Goal: Task Accomplishment & Management: Use online tool/utility

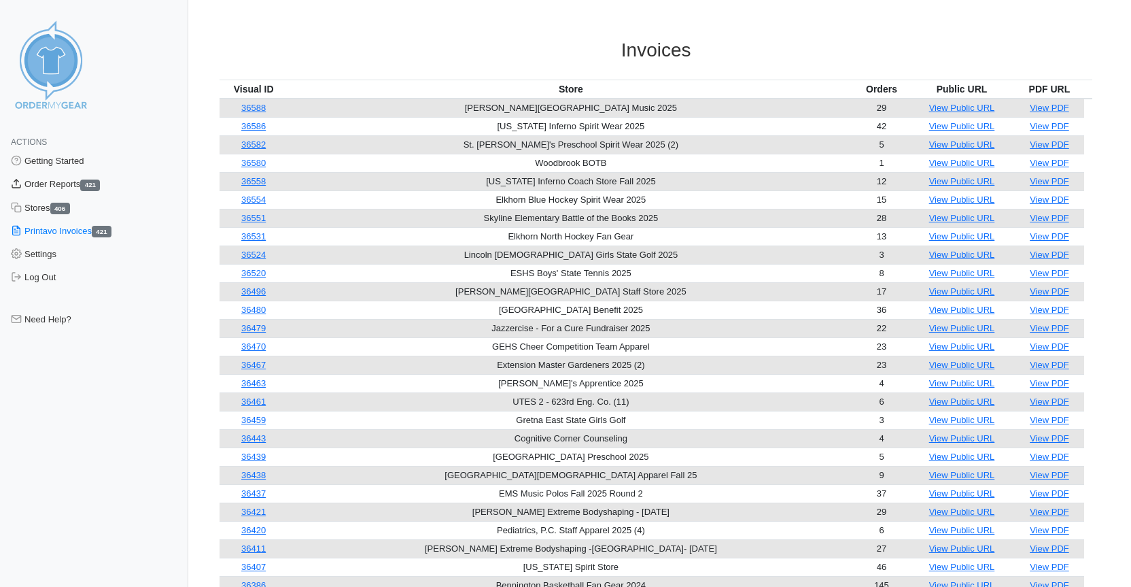
click at [52, 182] on link "Order Reports 421" at bounding box center [94, 184] width 188 height 23
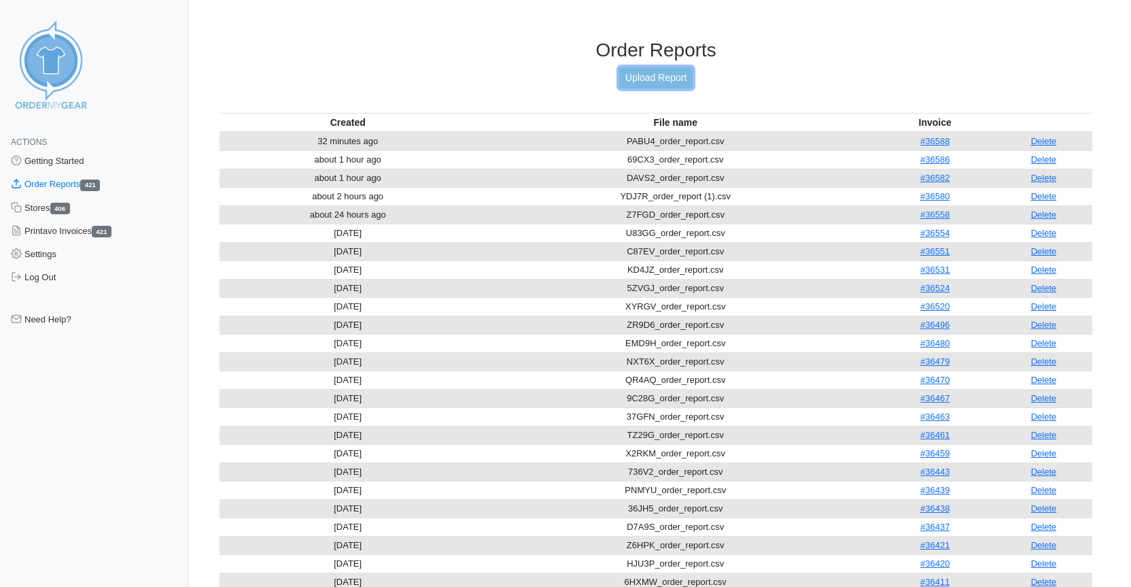
scroll to position [6, 0]
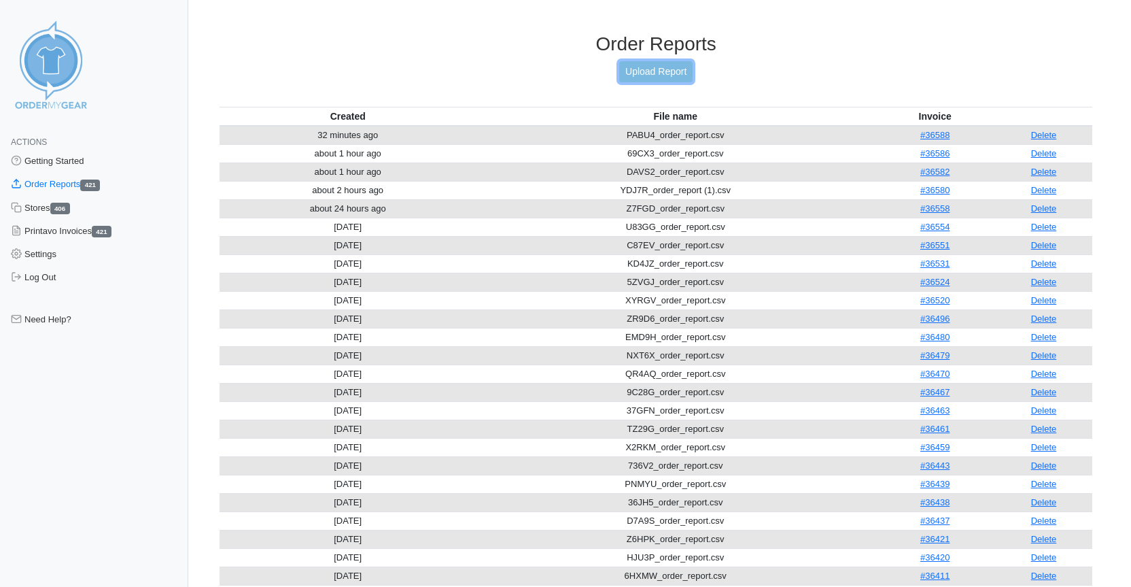
click at [649, 78] on link "Upload Report" at bounding box center [655, 71] width 73 height 21
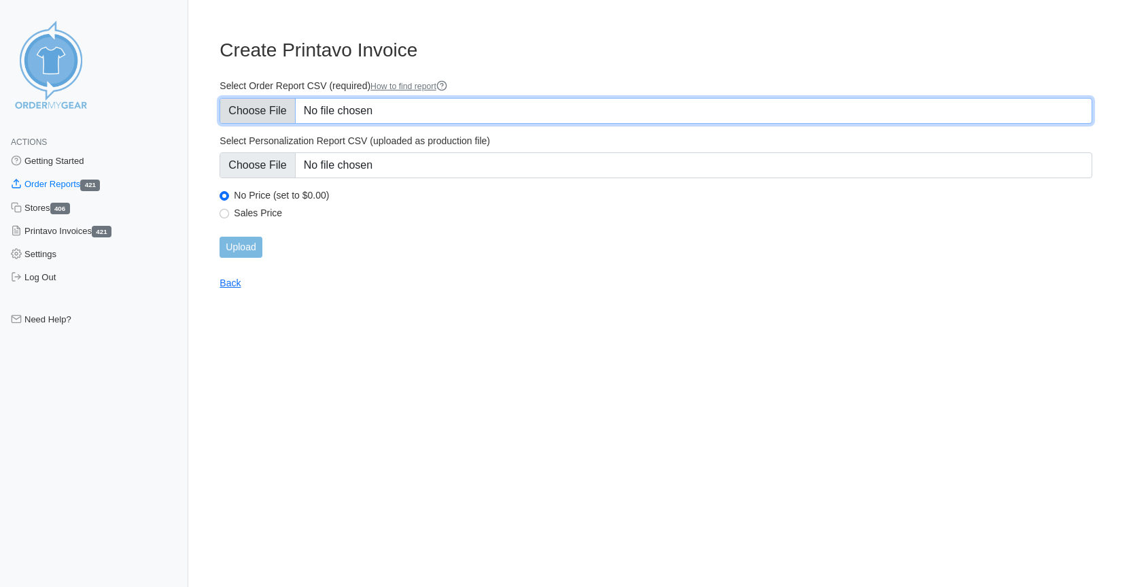
click at [239, 111] on input "Select Order Report CSV (required) How to find report" at bounding box center [656, 111] width 873 height 26
type input "C:\fakepath\F5JEA_order_report.csv"
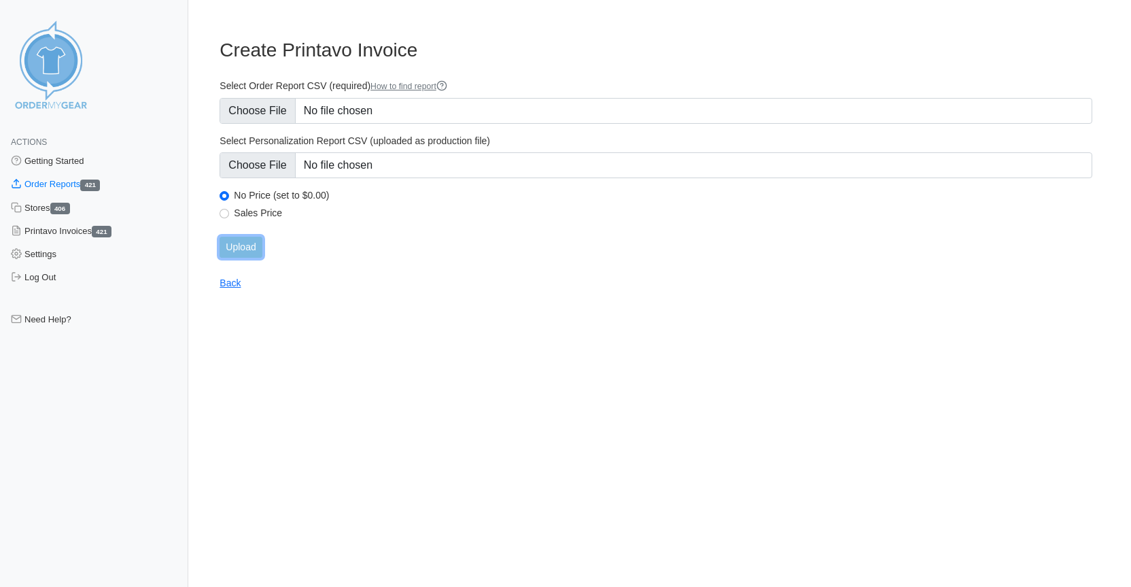
click at [245, 249] on input "Upload" at bounding box center [241, 247] width 42 height 21
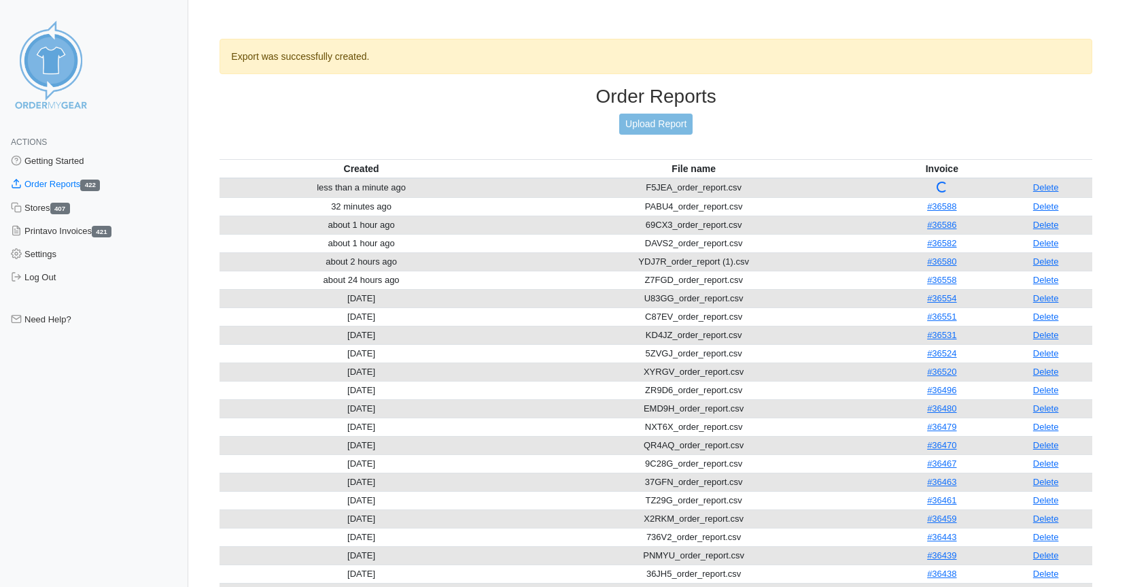
scroll to position [1, 0]
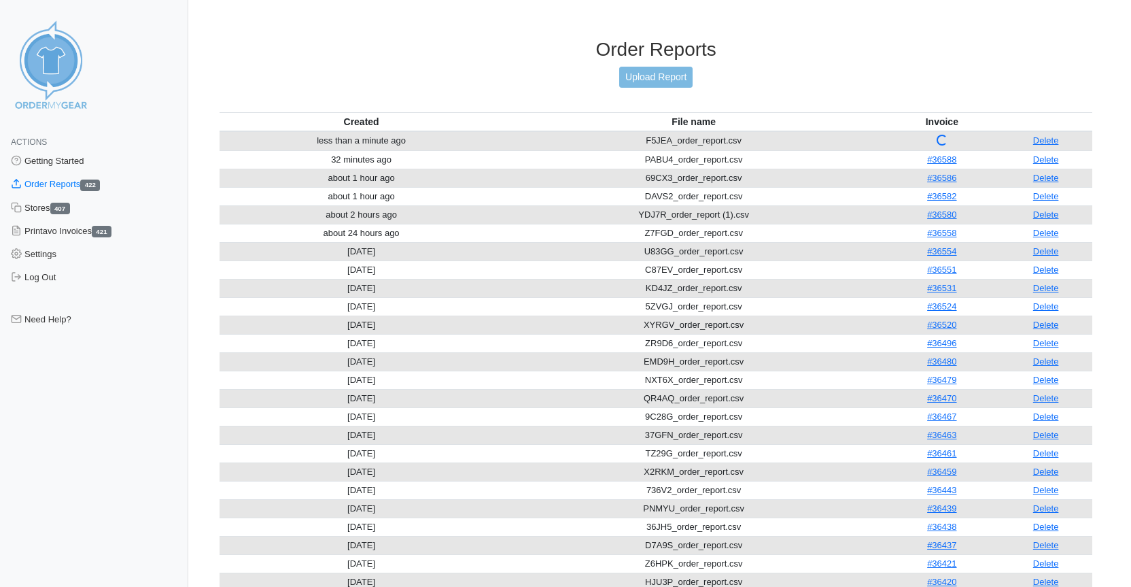
scroll to position [1, 0]
click at [942, 135] on link "#36597" at bounding box center [941, 140] width 29 height 10
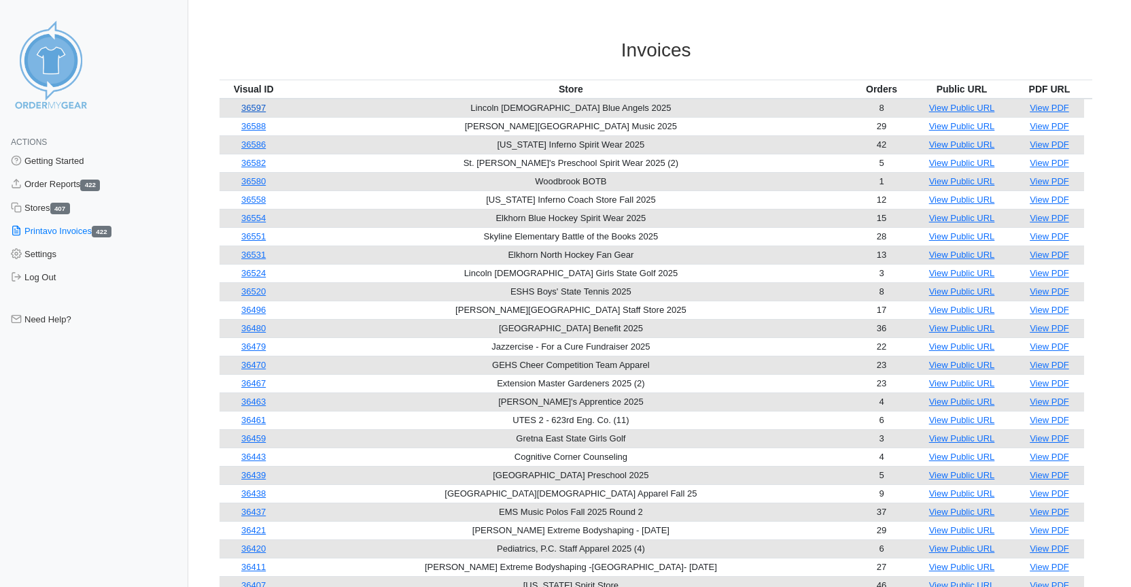
click at [266, 107] on link "36597" at bounding box center [253, 108] width 24 height 10
